Goal: Information Seeking & Learning: Learn about a topic

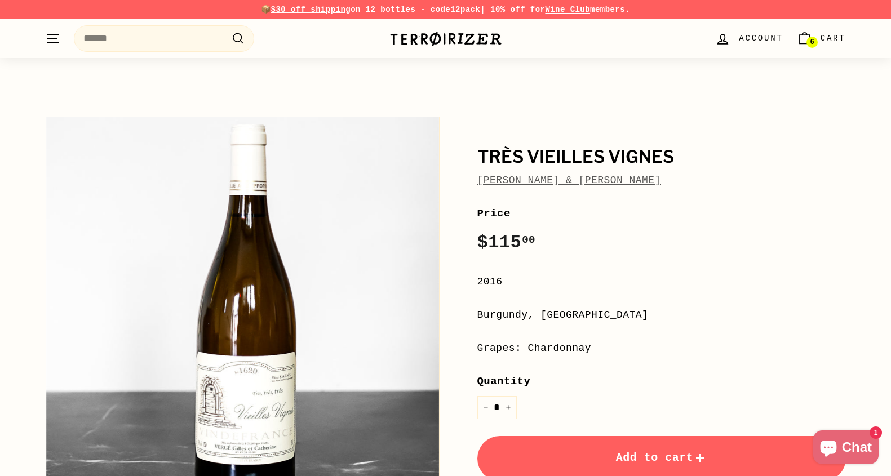
scroll to position [22, 0]
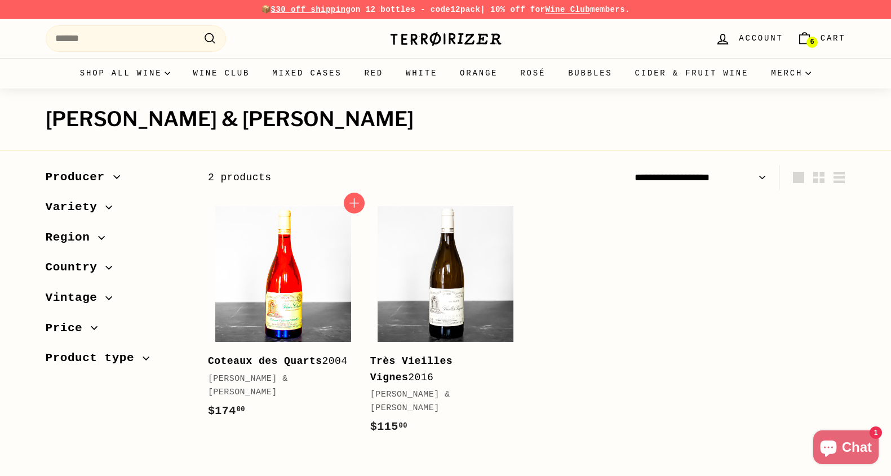
click at [301, 254] on img at bounding box center [283, 274] width 136 height 136
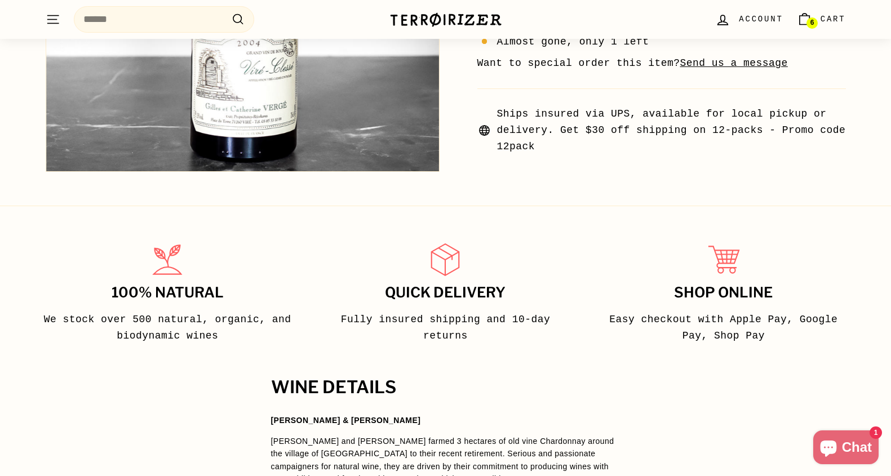
scroll to position [659, 0]
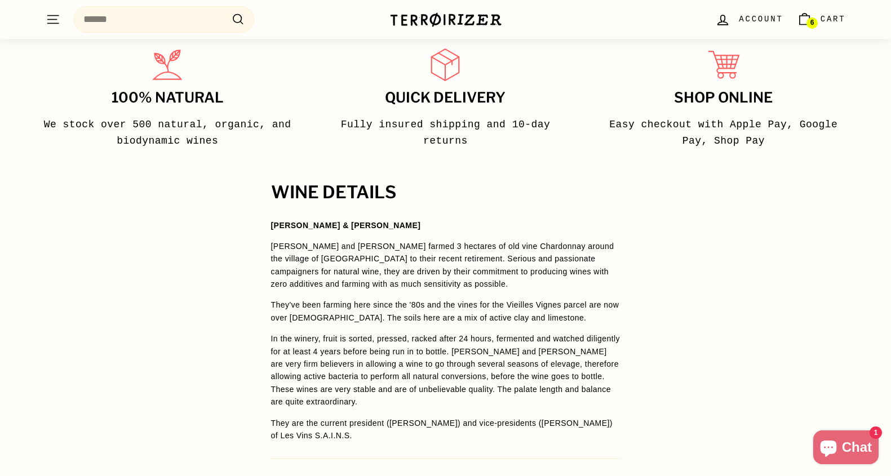
click at [380, 318] on p "They've been farming here since the '80s and the vines for the Vieilles Vignes …" at bounding box center [445, 311] width 349 height 25
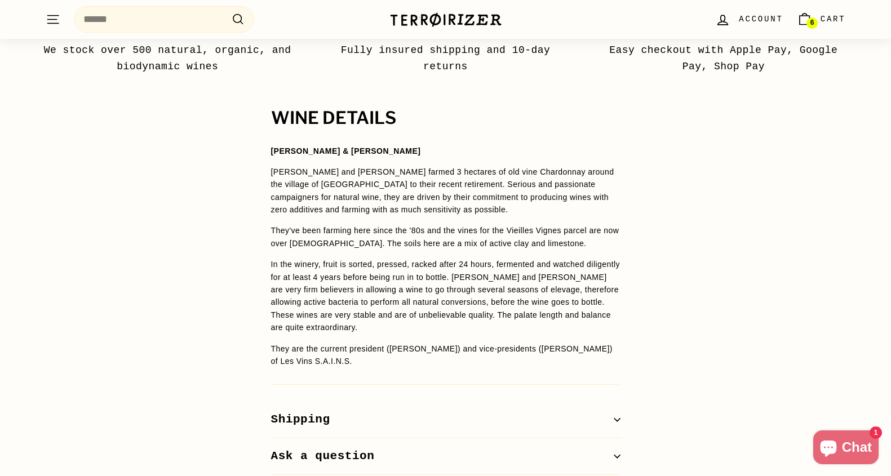
scroll to position [757, 0]
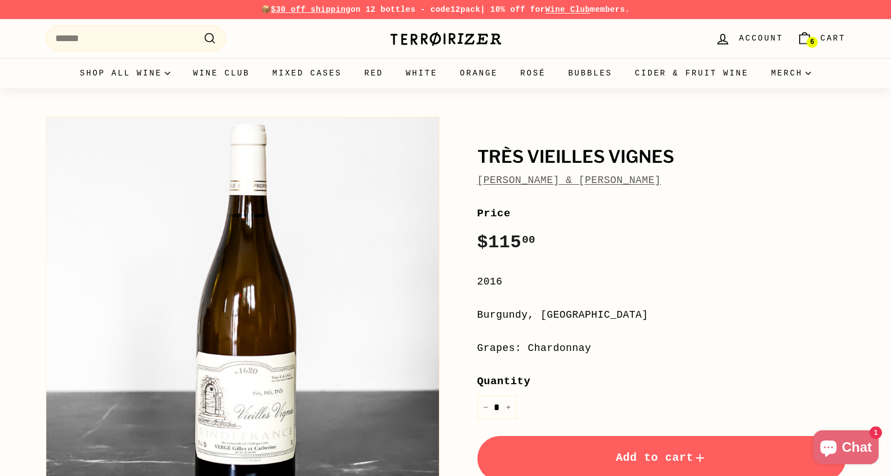
click at [451, 36] on img at bounding box center [445, 39] width 113 height 16
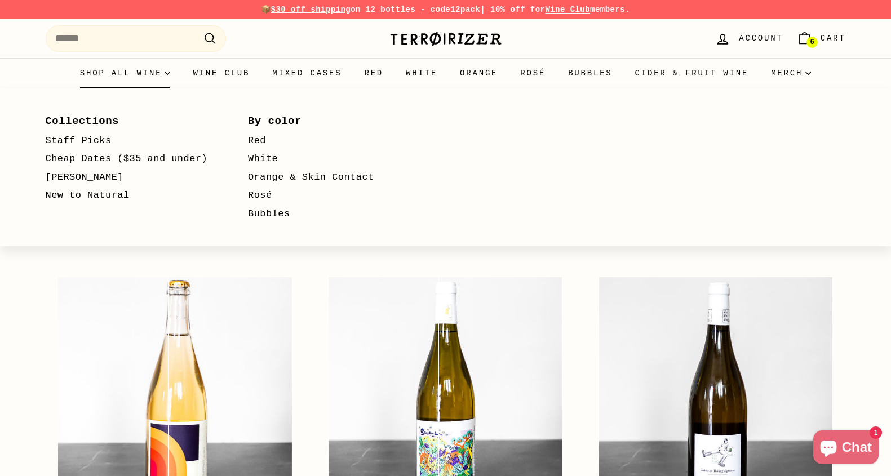
click at [131, 73] on summary "Shop all wine" at bounding box center [125, 73] width 113 height 30
